Goal: Download file/media

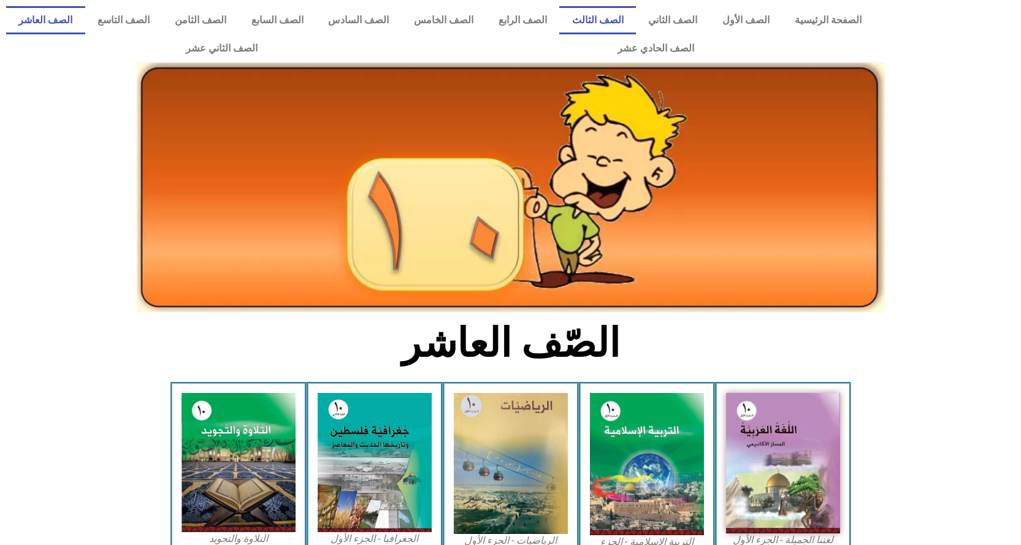
click at [633, 20] on link "الصف الثالث" at bounding box center [597, 20] width 77 height 28
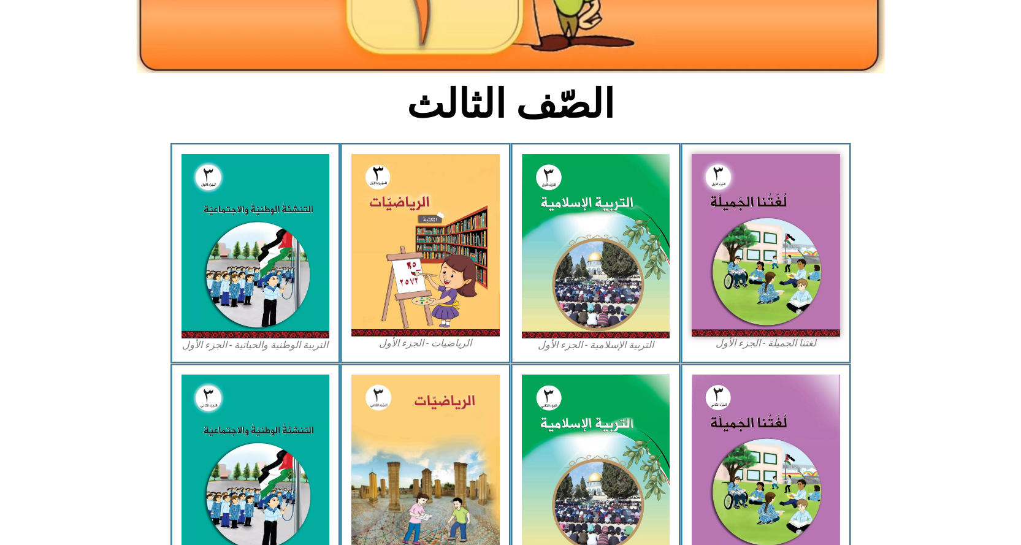
scroll to position [245, 0]
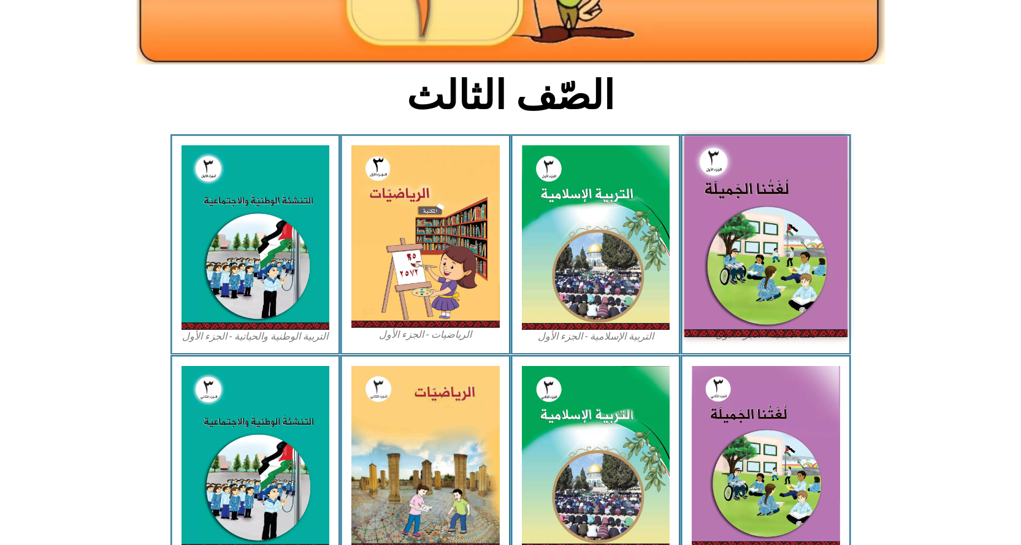
click at [753, 245] on img at bounding box center [765, 236] width 163 height 200
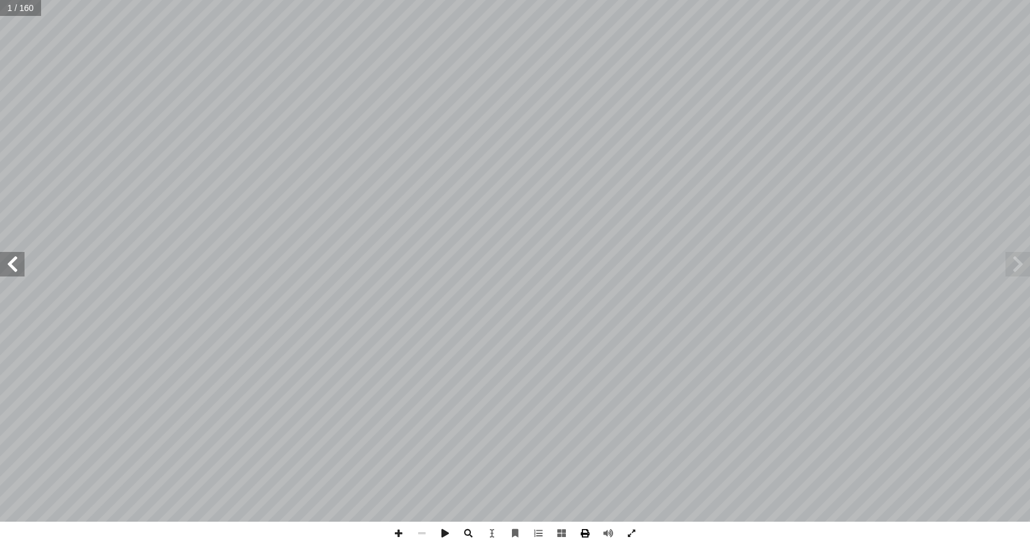
click at [583, 533] on span at bounding box center [584, 533] width 23 height 23
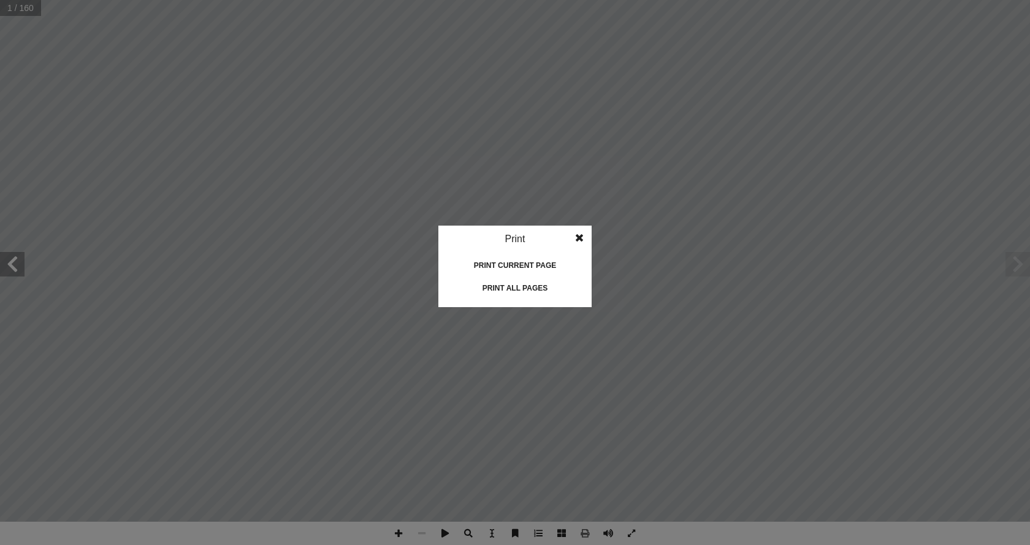
click at [537, 289] on div "Print all pages" at bounding box center [515, 288] width 123 height 20
